Goal: Task Accomplishment & Management: Use online tool/utility

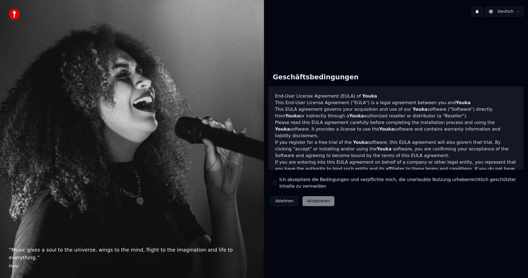
click at [280, 179] on label "Ich akzeptiere die Bedingungen und verpflichte mich, die unerlaubte Nutzung urh…" at bounding box center [400, 182] width 240 height 13
click at [277, 180] on button "Ich akzeptiere die Bedingungen und verpflichte mich, die unerlaubte Nutzung urh…" at bounding box center [275, 182] width 4 height 4
click at [318, 197] on button "Akzeptieren" at bounding box center [319, 201] width 32 height 10
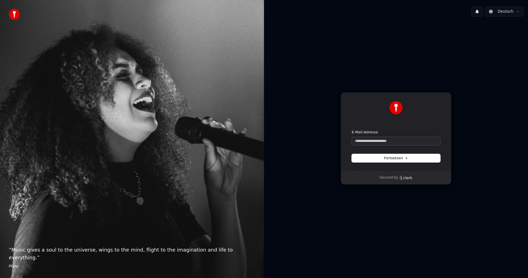
click at [361, 143] on input "E-Mail-Adresse" at bounding box center [396, 141] width 89 height 8
click at [420, 153] on form "**********" at bounding box center [396, 146] width 89 height 32
click at [419, 156] on button "Fortsetzen" at bounding box center [396, 158] width 89 height 8
type input "**********"
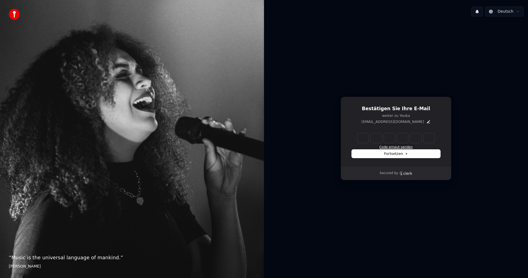
click at [407, 146] on button "Code erneut senden" at bounding box center [396, 147] width 34 height 4
click at [362, 137] on input "Enter verification code" at bounding box center [396, 138] width 77 height 10
type input "******"
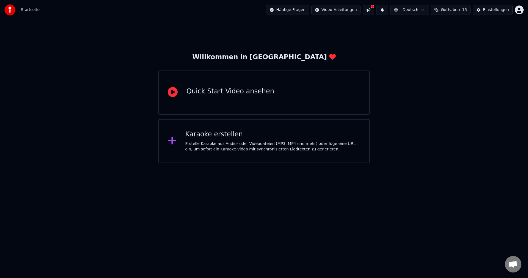
click at [241, 107] on div "Quick Start Video ansehen" at bounding box center [263, 92] width 211 height 44
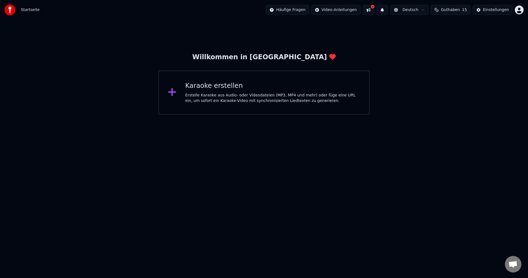
click at [180, 100] on div "Karaoke erstellen Erstelle Karaoke aus Audio- oder Videodateien (MP3, MP4 und m…" at bounding box center [263, 92] width 211 height 44
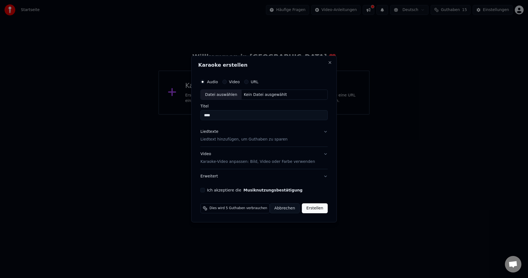
type input "****"
click at [325, 130] on button "Liedtexte Liedtext hinzufügen, um Guthaben zu sparen" at bounding box center [264, 136] width 127 height 22
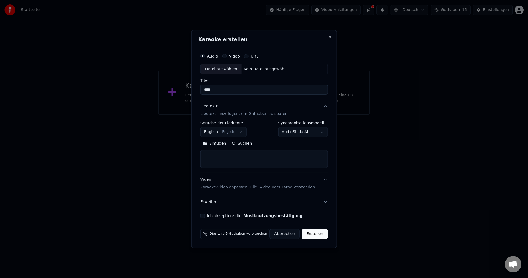
click at [231, 129] on button "English English" at bounding box center [224, 132] width 46 height 10
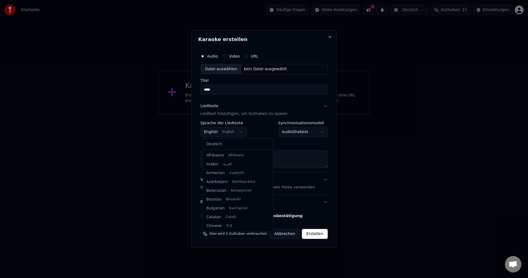
scroll to position [44, 0]
select select "**"
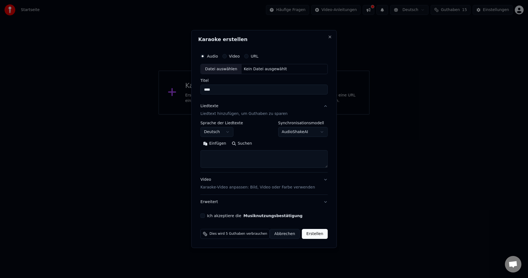
click at [235, 67] on div "Datei auswählen" at bounding box center [221, 69] width 41 height 10
type input "**********"
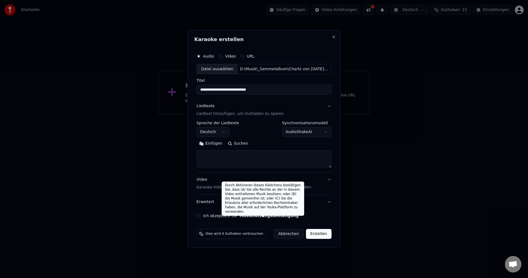
click at [253, 215] on button "Musiknutzungsbestätigung" at bounding box center [269, 216] width 59 height 4
select select "**"
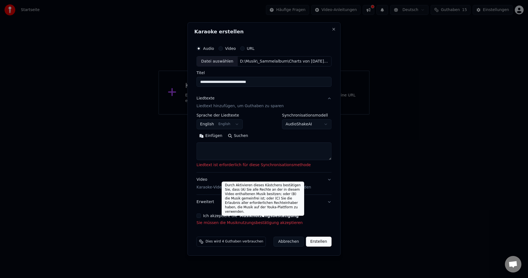
click at [237, 216] on label "Ich akzeptiere die Musiknutzungsbestätigung" at bounding box center [250, 216] width 95 height 4
click at [201, 216] on button "Ich akzeptiere die Musiknutzungsbestätigung" at bounding box center [199, 215] width 4 height 4
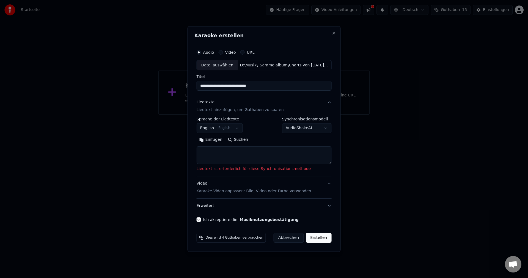
click at [209, 154] on textarea at bounding box center [264, 155] width 135 height 18
click at [322, 236] on button "Erstellen" at bounding box center [319, 238] width 26 height 10
click at [324, 239] on button "Erstellen" at bounding box center [319, 238] width 26 height 10
click at [219, 158] on textarea at bounding box center [264, 155] width 135 height 18
click at [211, 141] on button "Einfügen" at bounding box center [211, 139] width 29 height 9
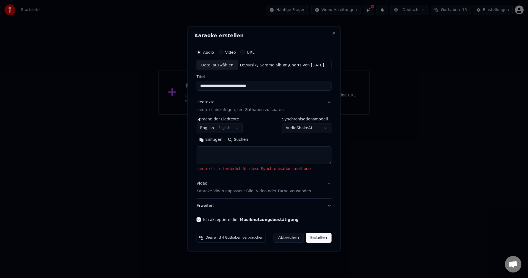
click at [218, 139] on button "Einfügen" at bounding box center [211, 139] width 29 height 9
click at [215, 148] on textarea at bounding box center [264, 155] width 135 height 18
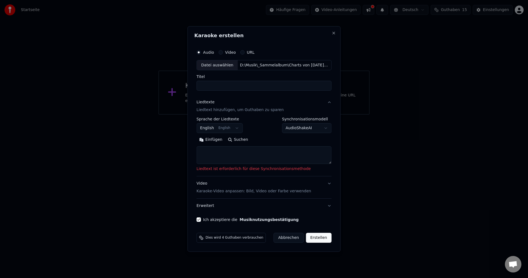
select select
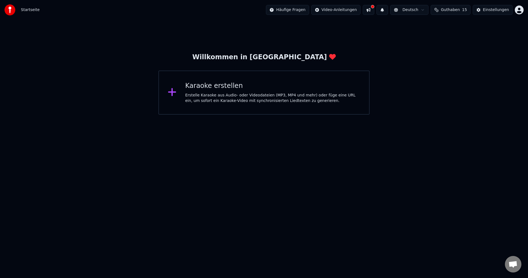
click at [201, 92] on div "Erstelle Karaoke aus Audio- oder Videodateien (MP3, MP4 und mehr) oder füge ein…" at bounding box center [272, 97] width 175 height 11
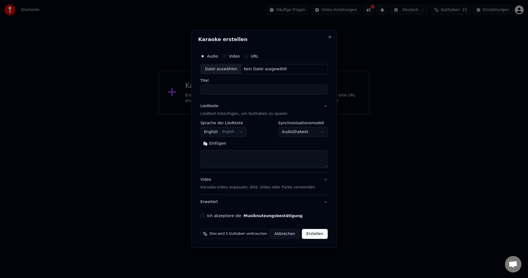
click at [263, 68] on div "Kein Datei ausgewählt" at bounding box center [266, 69] width 48 height 6
type input "**********"
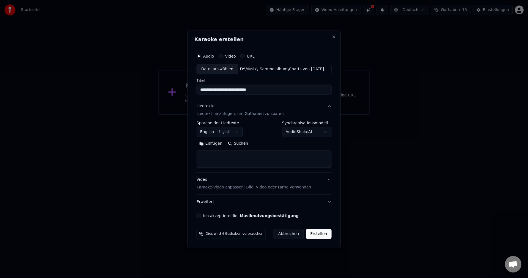
click at [237, 145] on button "Suchen" at bounding box center [238, 143] width 26 height 9
click at [237, 143] on button "Suchen" at bounding box center [238, 143] width 26 height 9
click at [200, 214] on button "Ich akzeptiere die Musiknutzungsbestätigung" at bounding box center [199, 215] width 4 height 4
click at [325, 201] on button "Erweitert" at bounding box center [264, 202] width 135 height 14
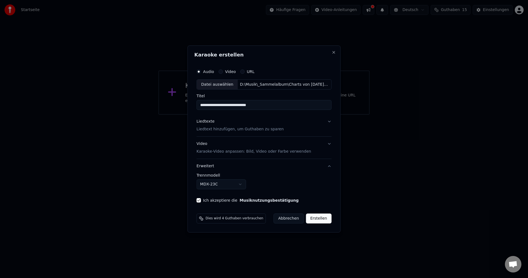
click at [328, 163] on button "Erweitert" at bounding box center [264, 166] width 135 height 14
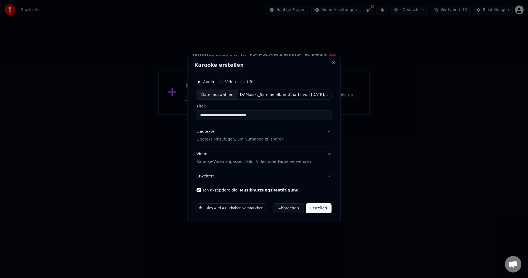
click at [328, 155] on button "Video Karaoke-Video anpassen: Bild, Video oder Farbe verwenden" at bounding box center [264, 158] width 135 height 22
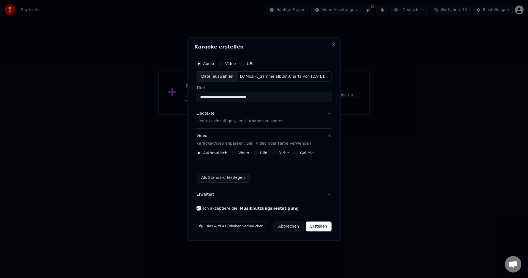
click at [330, 131] on div "**********" at bounding box center [265, 134] width 140 height 157
click at [327, 133] on button "Video Karaoke-Video anpassen: Bild, Video oder Farbe verwenden" at bounding box center [264, 140] width 135 height 22
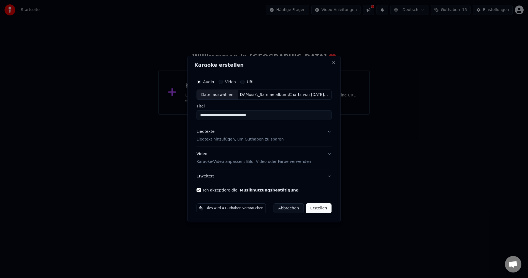
click at [326, 129] on button "Liedtexte Liedtext hinzufügen, um Guthaben zu sparen" at bounding box center [264, 136] width 135 height 22
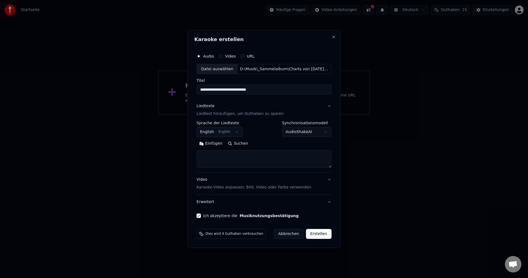
click at [244, 143] on button "Suchen" at bounding box center [238, 143] width 26 height 9
click at [309, 114] on body "**********" at bounding box center [264, 57] width 528 height 114
click at [242, 146] on button "Suchen" at bounding box center [238, 143] width 26 height 9
click at [325, 114] on body "**********" at bounding box center [264, 57] width 528 height 114
click at [239, 140] on button "Suchen" at bounding box center [238, 143] width 26 height 9
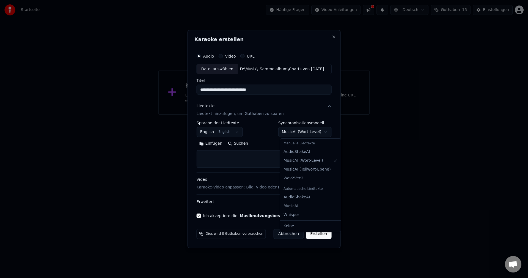
click at [325, 114] on body "**********" at bounding box center [264, 57] width 528 height 114
select select "**********"
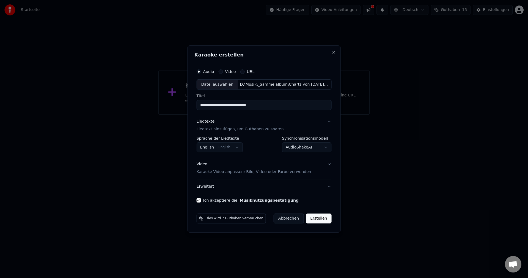
click at [316, 218] on button "Erstellen" at bounding box center [319, 218] width 26 height 10
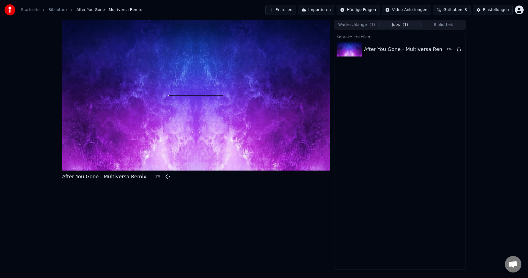
click at [203, 127] on div at bounding box center [196, 95] width 268 height 151
drag, startPoint x: 151, startPoint y: 180, endPoint x: 144, endPoint y: 180, distance: 6.3
click at [150, 180] on div "After You Gone - Multiversa Remix 1 %" at bounding box center [118, 177] width 112 height 8
click at [490, 9] on div "Einstellungen" at bounding box center [496, 10] width 26 height 6
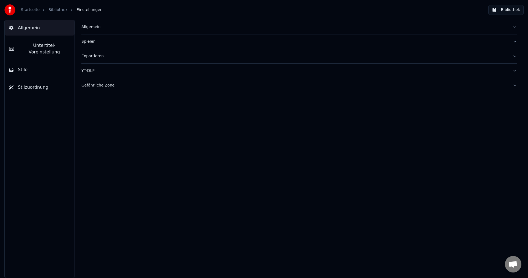
click at [31, 62] on button "Stile" at bounding box center [40, 69] width 70 height 15
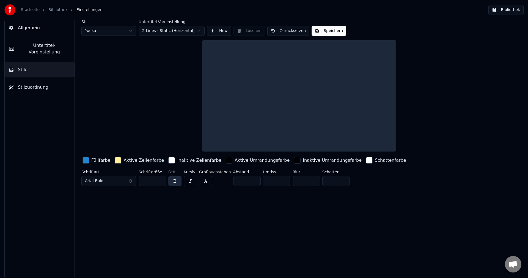
click at [34, 50] on button "Untertitel-Voreinstellung" at bounding box center [40, 49] width 70 height 22
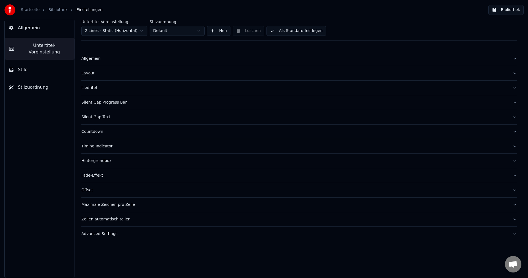
click at [106, 161] on div "Hintergrundbox" at bounding box center [294, 161] width 427 height 6
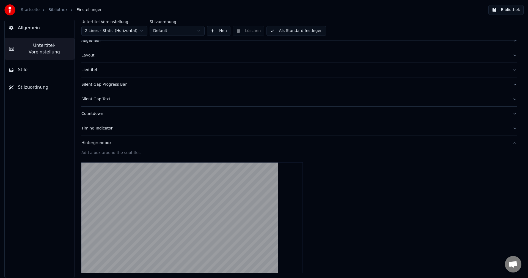
scroll to position [28, 0]
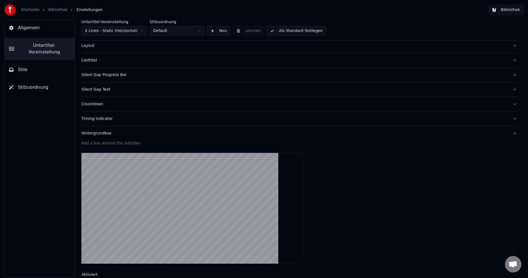
click at [509, 132] on button "Hintergrundbox" at bounding box center [299, 133] width 436 height 14
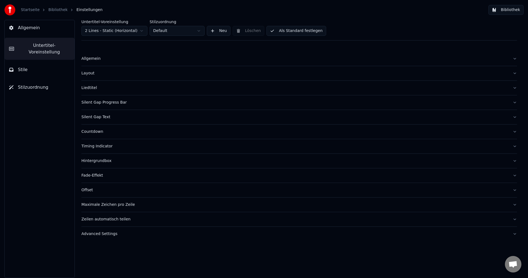
scroll to position [0, 0]
click at [98, 56] on div "Allgemein" at bounding box center [294, 59] width 427 height 6
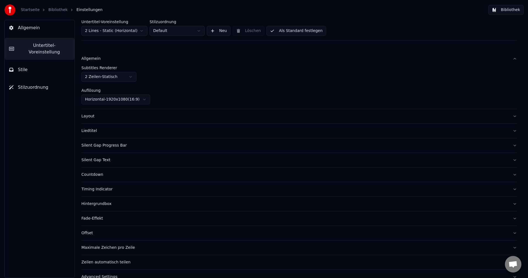
click at [101, 116] on div "Layout" at bounding box center [294, 116] width 427 height 6
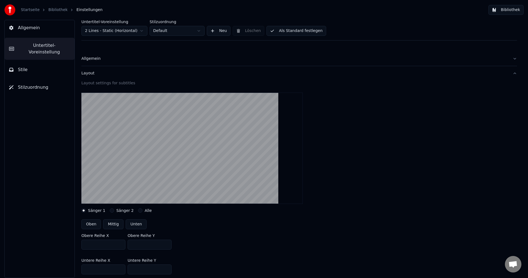
click at [97, 70] on div "Layout" at bounding box center [294, 73] width 427 height 6
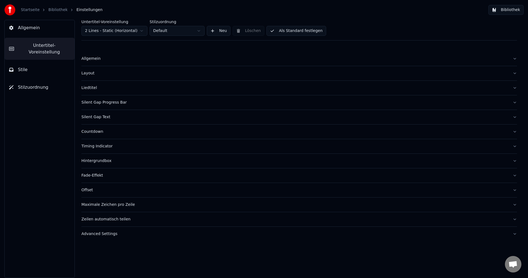
click at [96, 89] on div "Liedtitel" at bounding box center [294, 88] width 427 height 6
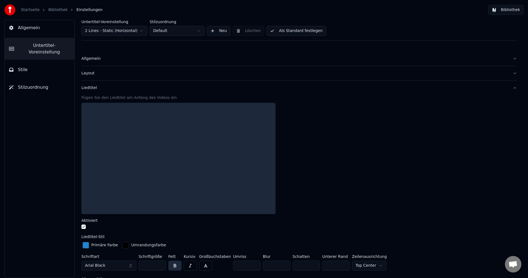
click at [104, 85] on div "Liedtitel" at bounding box center [294, 88] width 427 height 6
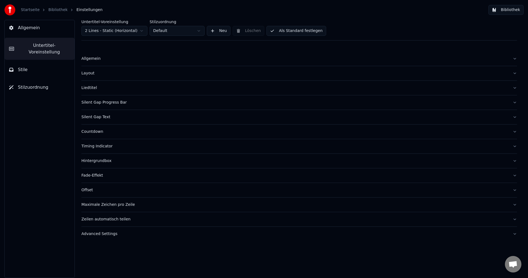
click at [126, 106] on button "Silent Gap Progress Bar" at bounding box center [299, 102] width 436 height 14
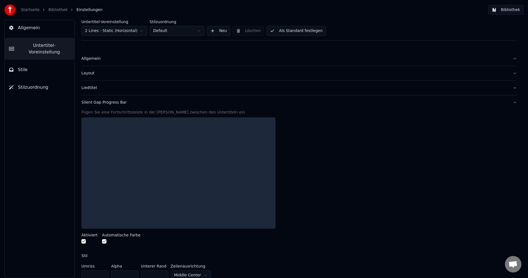
click at [128, 101] on div "Silent Gap Progress Bar" at bounding box center [294, 103] width 427 height 6
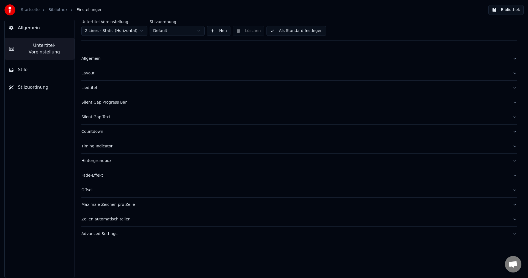
click at [118, 119] on div "Silent Gap Text" at bounding box center [294, 117] width 427 height 6
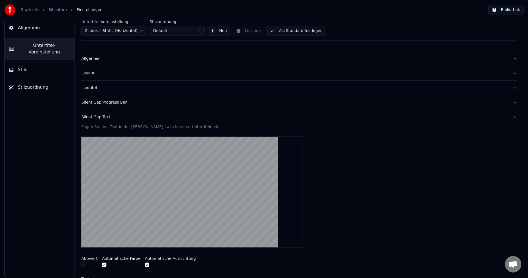
click at [118, 119] on div "Silent Gap Text" at bounding box center [294, 117] width 427 height 6
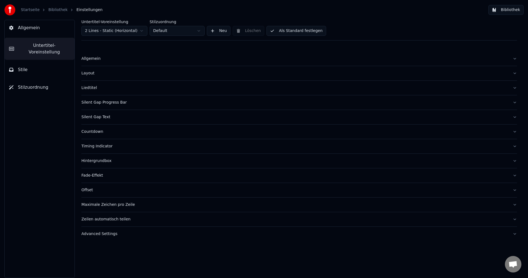
click at [118, 131] on div "Countdown" at bounding box center [294, 132] width 427 height 6
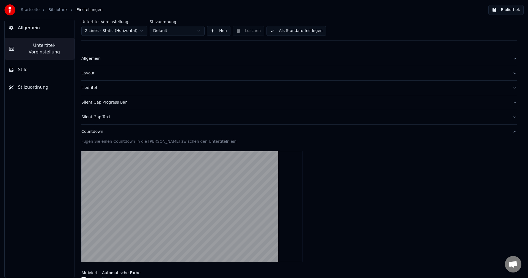
click at [118, 131] on div "Countdown" at bounding box center [294, 132] width 427 height 6
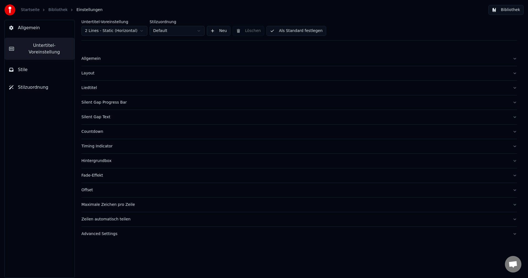
click at [44, 84] on span "Stilzuordnung" at bounding box center [33, 87] width 31 height 7
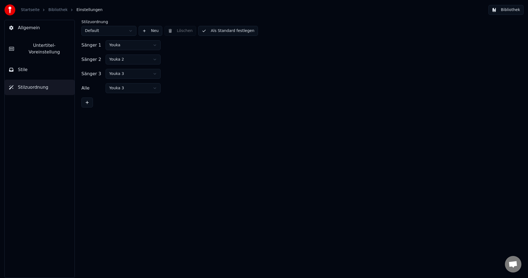
click at [35, 62] on button "Stile" at bounding box center [40, 69] width 70 height 15
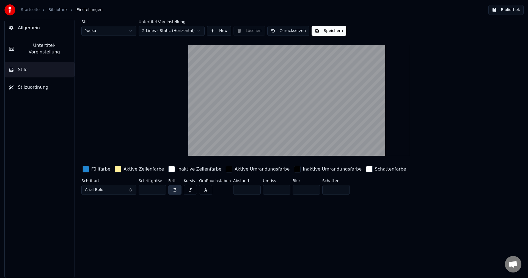
click at [42, 29] on button "Allgemein" at bounding box center [40, 27] width 70 height 15
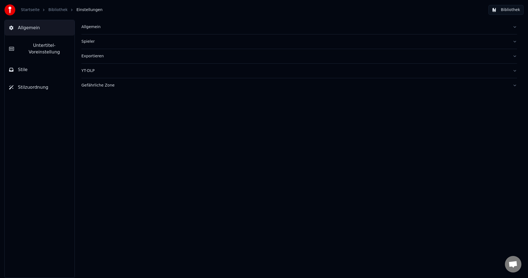
click at [110, 27] on div "Allgemein" at bounding box center [294, 27] width 427 height 6
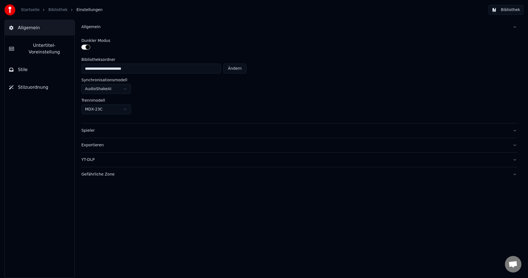
click at [110, 27] on div "Allgemein" at bounding box center [294, 27] width 427 height 6
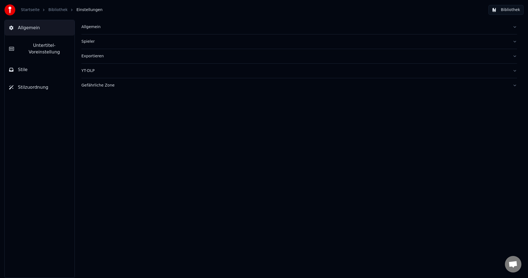
click at [110, 58] on div "Exportieren" at bounding box center [294, 56] width 427 height 6
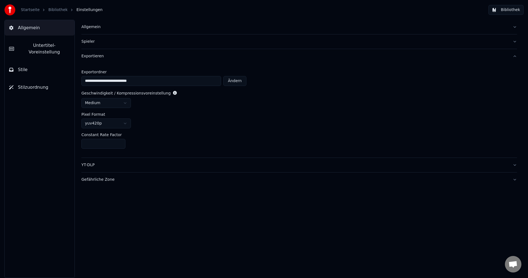
click at [108, 41] on div "Spieler" at bounding box center [294, 42] width 427 height 6
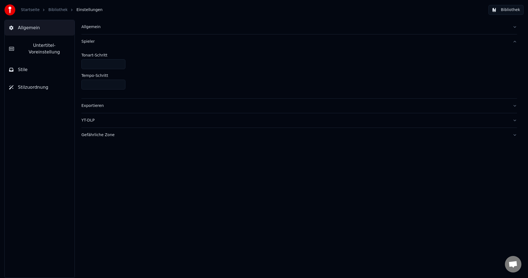
click at [108, 41] on div "Spieler" at bounding box center [294, 42] width 427 height 6
click at [114, 87] on div "Gefährliche Zone" at bounding box center [294, 86] width 427 height 6
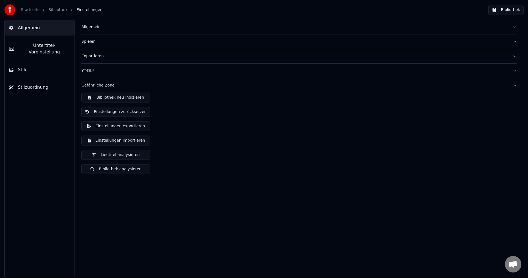
click at [115, 72] on div "YT-DLP" at bounding box center [294, 71] width 427 height 6
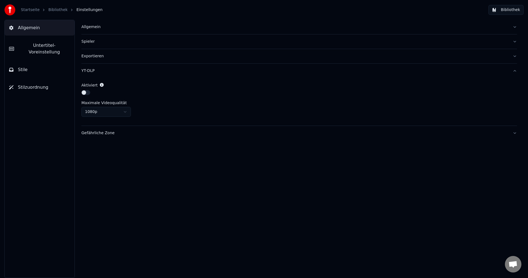
click at [115, 72] on div "YT-DLP" at bounding box center [294, 71] width 427 height 6
click at [55, 9] on link "Bibliothek" at bounding box center [57, 10] width 19 height 6
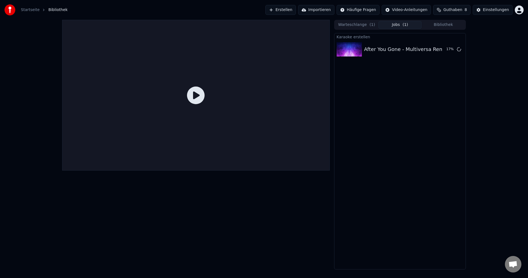
click at [198, 97] on icon at bounding box center [196, 95] width 18 height 18
click at [193, 96] on icon at bounding box center [196, 95] width 18 height 18
click at [410, 50] on div "After You Gone - Multiversa Remix" at bounding box center [406, 49] width 84 height 8
click at [439, 21] on button "Bibliothek" at bounding box center [443, 25] width 43 height 8
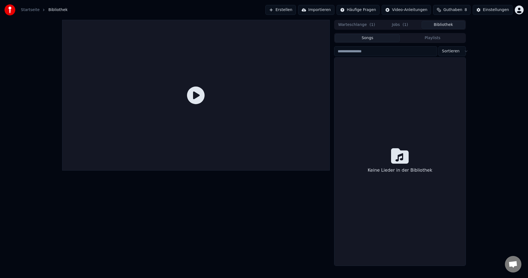
click at [372, 24] on span "( 1 )" at bounding box center [373, 25] width 6 height 6
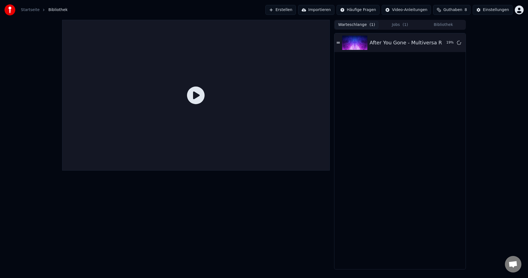
click at [391, 26] on button "Jobs ( 1 )" at bounding box center [400, 25] width 43 height 8
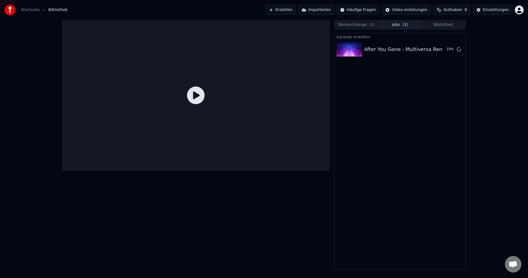
click at [463, 12] on span "Guthaben" at bounding box center [453, 10] width 19 height 6
click at [453, 48] on button "Aktualisieren" at bounding box center [455, 51] width 39 height 10
click at [488, 27] on th "Ablauf (Tage)" at bounding box center [482, 26] width 30 height 11
click at [490, 37] on td "30" at bounding box center [482, 37] width 30 height 10
drag, startPoint x: 466, startPoint y: 35, endPoint x: 429, endPoint y: 36, distance: 36.6
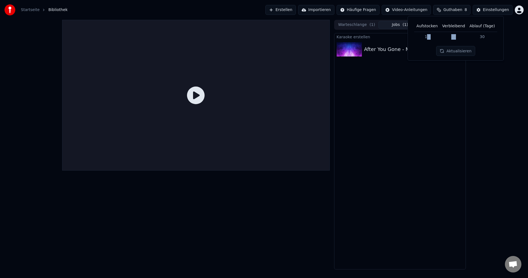
click at [429, 36] on tr "15 15 30" at bounding box center [455, 37] width 83 height 10
click at [440, 83] on div "[PERSON_NAME] erstellen After You Gone - Multiversa Remix 22 %" at bounding box center [400, 151] width 132 height 236
click at [460, 13] on button "Guthaben 8" at bounding box center [451, 10] width 37 height 10
click at [432, 39] on td "15" at bounding box center [427, 37] width 26 height 10
click at [426, 101] on div "[PERSON_NAME] erstellen After You Gone - Multiversa Remix 23 %" at bounding box center [400, 151] width 132 height 236
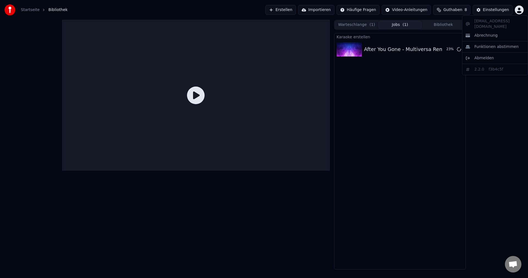
click at [517, 6] on html "Startseite Bibliothek Erstellen Importieren Häufige Fragen Video-Anleitungen Gu…" at bounding box center [264, 139] width 528 height 278
click at [489, 33] on span "Abrechnung" at bounding box center [486, 36] width 23 height 6
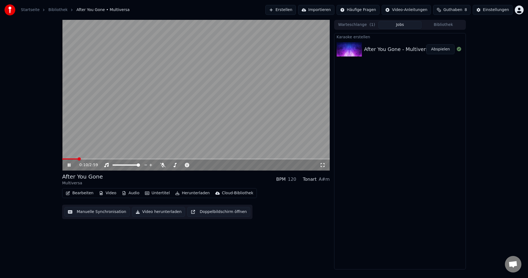
click at [67, 165] on icon at bounding box center [73, 165] width 13 height 4
drag, startPoint x: 166, startPoint y: 166, endPoint x: 161, endPoint y: 166, distance: 5.0
click at [161, 166] on div "0:10 / 2:59" at bounding box center [200, 165] width 240 height 6
click at [161, 166] on icon at bounding box center [163, 165] width 6 height 4
click at [324, 164] on icon at bounding box center [323, 165] width 4 height 4
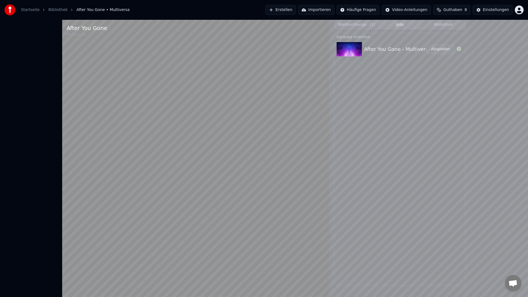
click at [294, 161] on video at bounding box center [196, 168] width 268 height 297
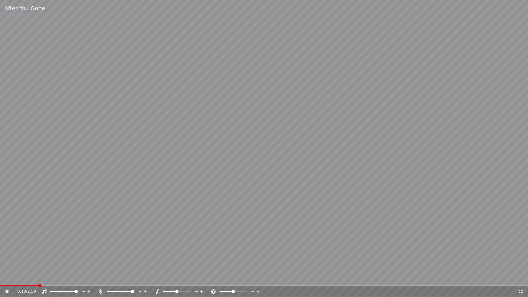
click at [280, 149] on video at bounding box center [264, 148] width 528 height 297
click at [97, 277] on div "0:13 / 2:59" at bounding box center [264, 291] width 528 height 11
click at [100, 277] on icon at bounding box center [101, 291] width 6 height 4
drag, startPoint x: 236, startPoint y: 206, endPoint x: 240, endPoint y: 205, distance: 4.4
click at [240, 205] on video at bounding box center [264, 148] width 528 height 297
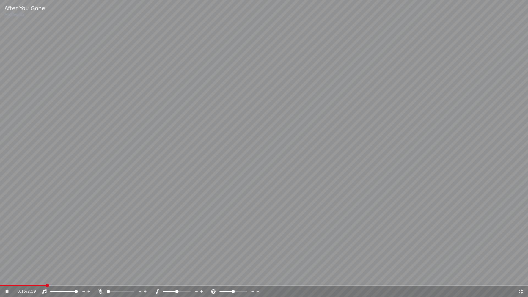
click at [100, 277] on icon at bounding box center [101, 291] width 6 height 4
click at [116, 277] on div at bounding box center [125, 292] width 44 height 6
drag, startPoint x: 122, startPoint y: 291, endPoint x: 118, endPoint y: 292, distance: 4.7
click at [118, 277] on div at bounding box center [125, 292] width 44 height 6
click at [124, 277] on div at bounding box center [125, 292] width 44 height 6
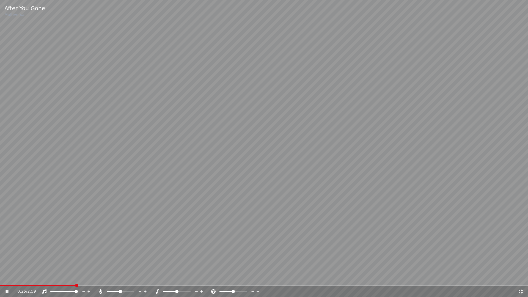
click at [121, 277] on span at bounding box center [120, 291] width 3 height 3
click at [298, 180] on video at bounding box center [264, 148] width 528 height 297
click at [517, 277] on div "0:26 / 2:59" at bounding box center [267, 292] width 501 height 6
click at [519, 277] on icon at bounding box center [521, 292] width 4 height 4
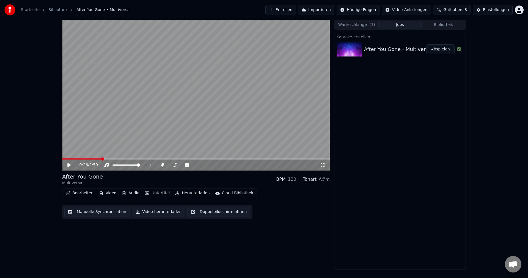
click at [461, 9] on span "Guthaben" at bounding box center [453, 10] width 19 height 6
click at [458, 50] on button "Aktualisieren" at bounding box center [455, 51] width 39 height 10
click at [460, 13] on button "Guthaben 8" at bounding box center [451, 10] width 37 height 10
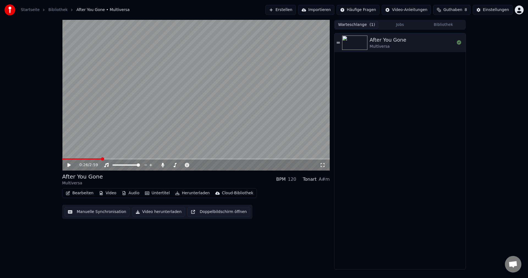
click at [364, 23] on button "Warteschlange ( 1 )" at bounding box center [356, 25] width 43 height 8
drag, startPoint x: 354, startPoint y: 66, endPoint x: 358, endPoint y: 70, distance: 6.0
click at [354, 67] on div "After You Gone Multiversa" at bounding box center [400, 151] width 131 height 236
click at [296, 12] on button "Erstellen" at bounding box center [281, 10] width 31 height 10
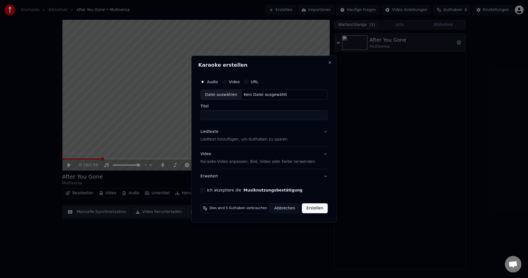
click at [331, 60] on div "Karaoke erstellen Audio Video URL Datei auswählen Kein Datei ausgewählt Titel L…" at bounding box center [265, 139] width 146 height 167
click at [329, 60] on button "Close" at bounding box center [330, 62] width 4 height 4
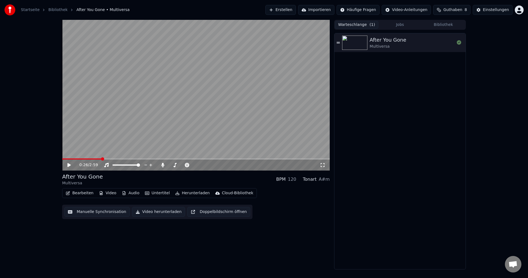
click at [44, 9] on ol "Startseite Bibliothek After You Gone • Multiversa" at bounding box center [75, 10] width 109 height 6
click at [49, 11] on link "Bibliothek" at bounding box center [57, 10] width 19 height 6
click at [31, 8] on link "Startseite" at bounding box center [30, 10] width 19 height 6
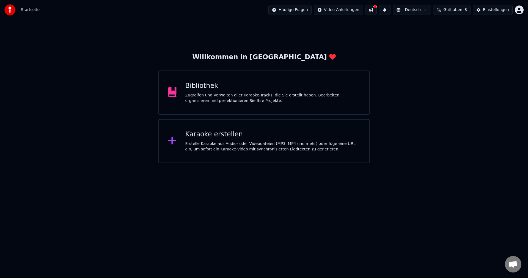
click at [212, 131] on div "Karaoke erstellen" at bounding box center [272, 134] width 175 height 9
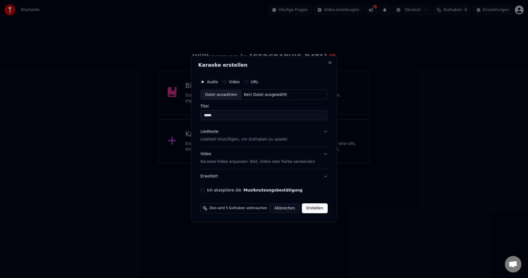
type input "*****"
click at [233, 91] on div "Datei auswählen" at bounding box center [221, 95] width 41 height 10
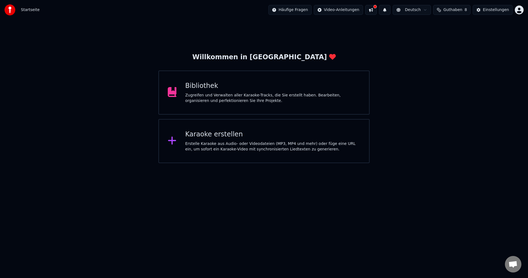
click at [205, 146] on div "Erstelle Karaoke aus Audio- oder Videodateien (MP3, MP4 und mehr) oder füge ein…" at bounding box center [272, 146] width 175 height 11
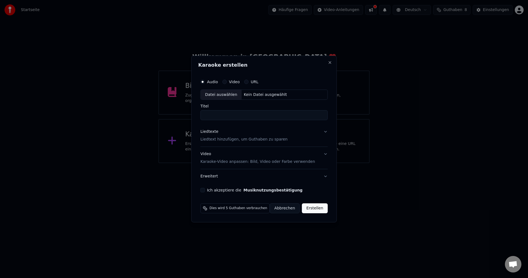
click at [227, 95] on div "Datei auswählen" at bounding box center [221, 95] width 41 height 10
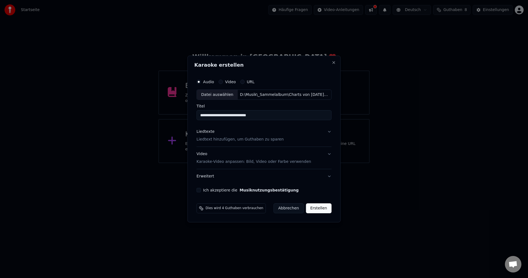
click at [217, 99] on div "Datei auswählen" at bounding box center [217, 95] width 41 height 10
type input "****"
click at [213, 131] on div "Liedtexte" at bounding box center [206, 132] width 18 height 6
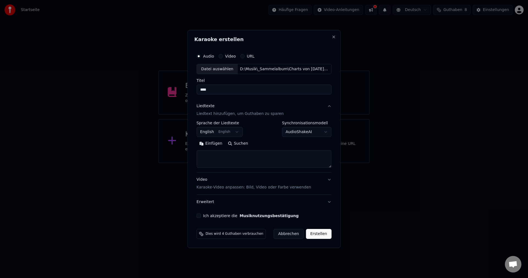
click at [233, 143] on button "Suchen" at bounding box center [238, 143] width 26 height 9
click at [314, 234] on button "Erstellen" at bounding box center [319, 234] width 26 height 10
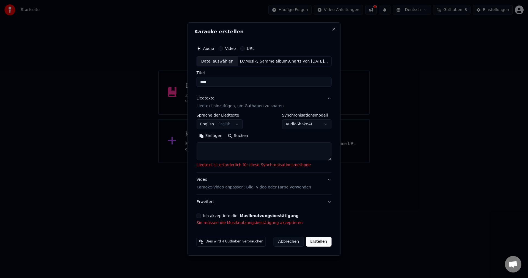
click at [292, 239] on button "Abbrechen" at bounding box center [289, 241] width 30 height 10
